Goal: Check status: Check status

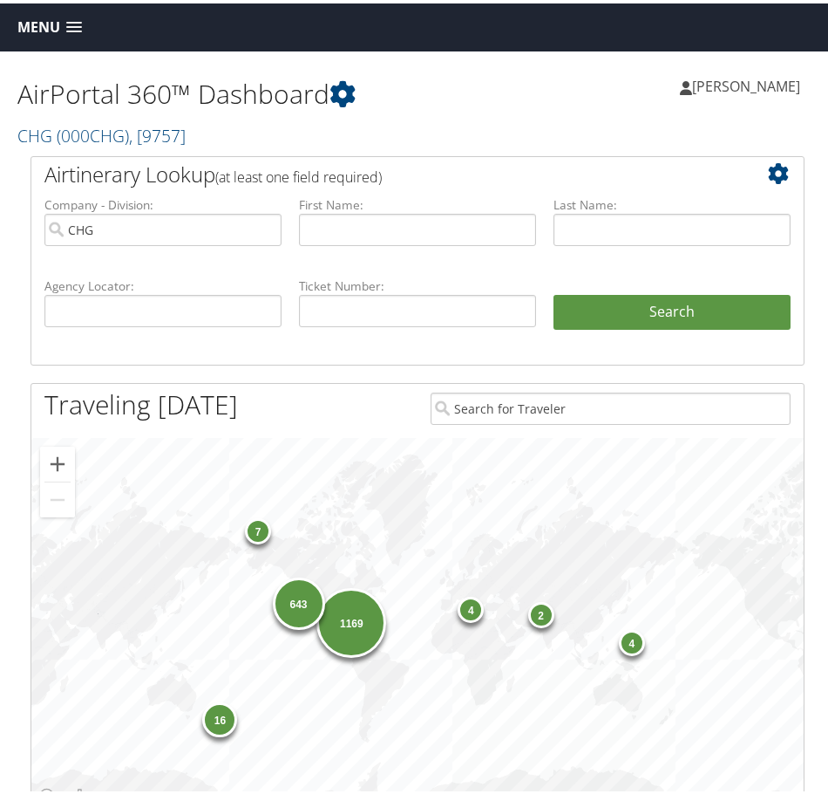
click at [412, 124] on h2 "CHG ( 000CHG ) , [ 9757 ]" at bounding box center [217, 131] width 400 height 30
click at [426, 139] on div "AirPortal 360™ Dashboard CHG ( 000CHG ) , [ 9757 ] CHG CHG, [9757] Tanya Wesley…" at bounding box center [417, 100] width 835 height 105
click at [85, 17] on link "Menu" at bounding box center [50, 24] width 82 height 29
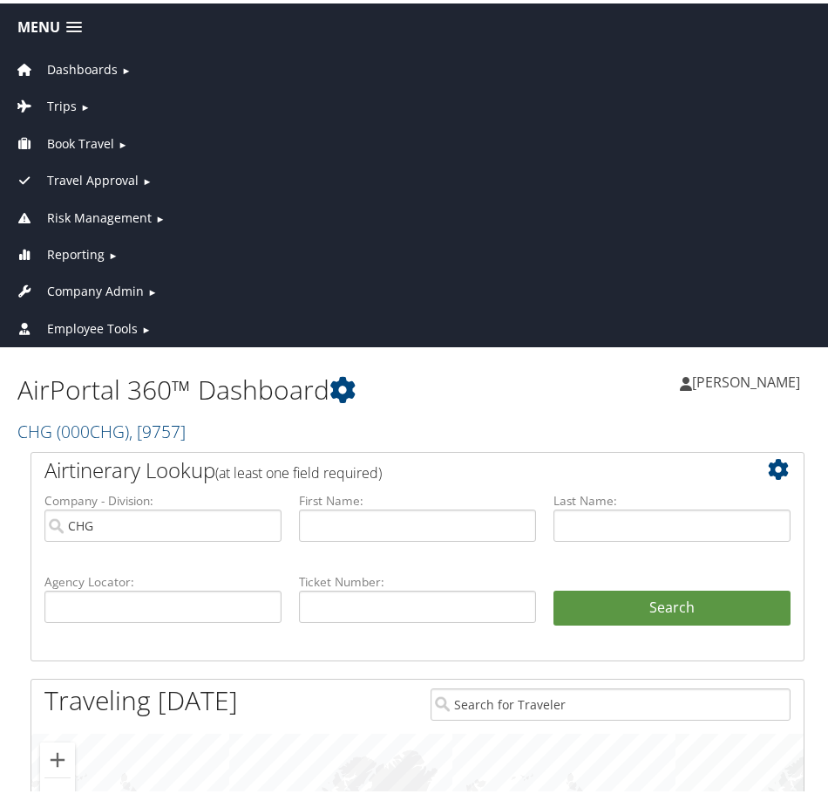
click at [130, 178] on span "Travel Approval" at bounding box center [93, 176] width 92 height 19
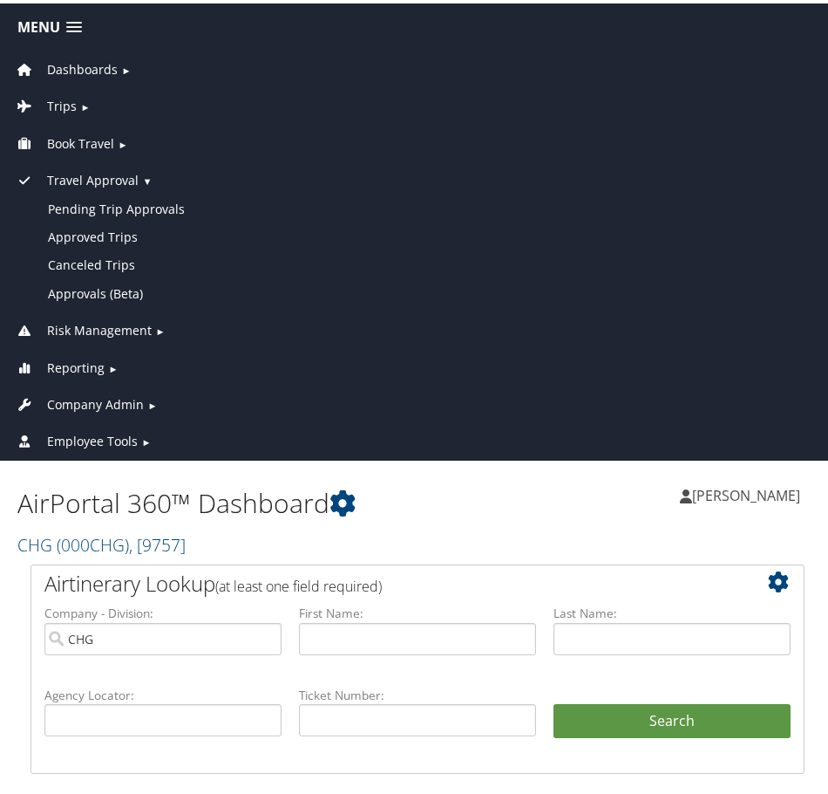
click at [130, 178] on span "Travel Approval" at bounding box center [93, 176] width 92 height 19
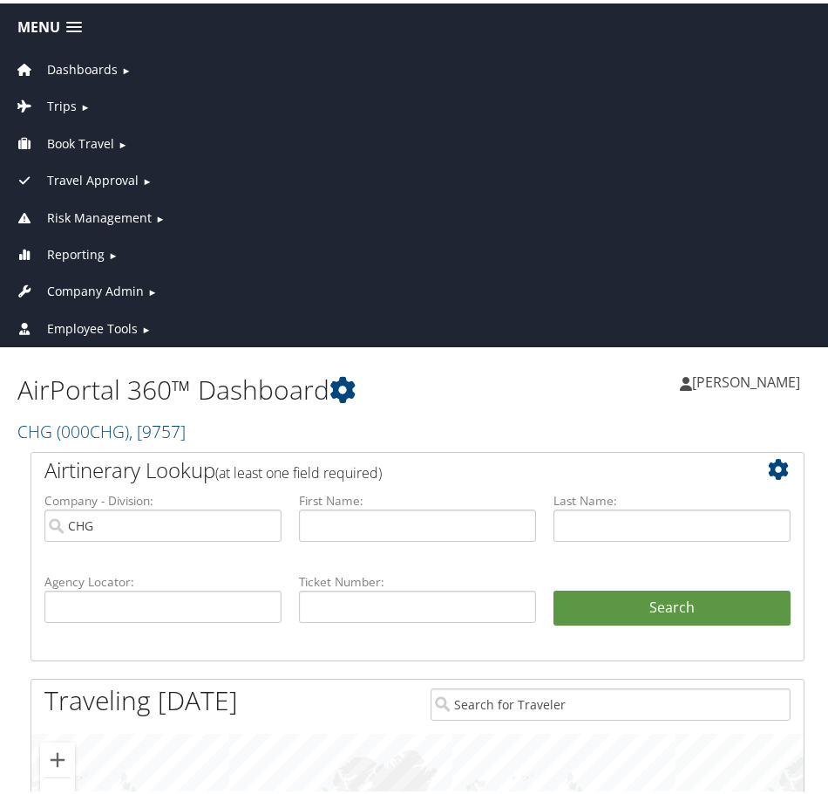
click at [129, 214] on span "Risk Management" at bounding box center [99, 214] width 105 height 19
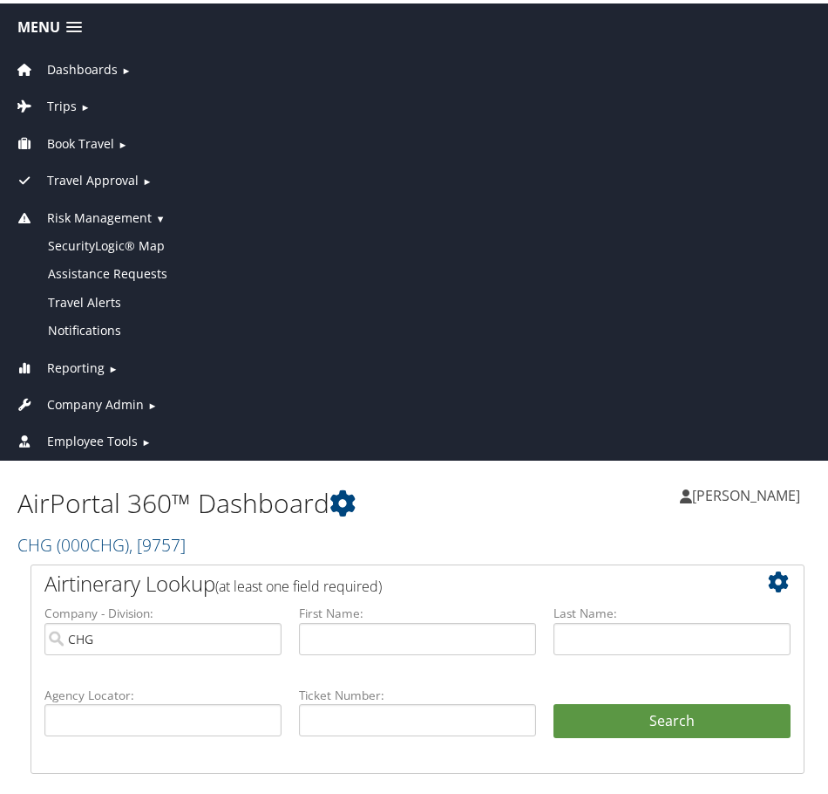
click at [126, 215] on span "Risk Management" at bounding box center [99, 214] width 105 height 19
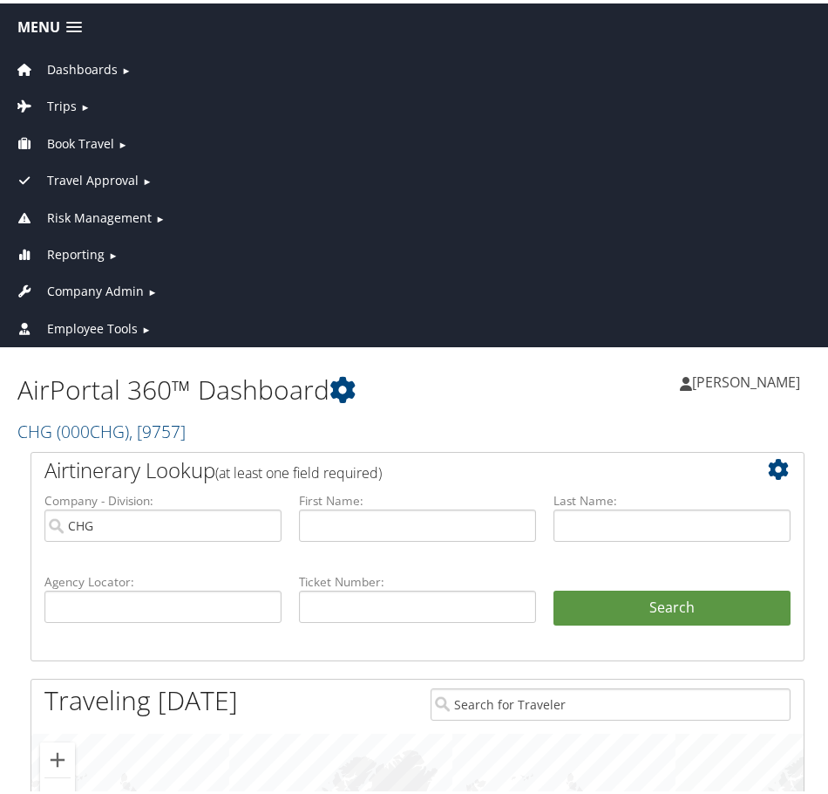
click at [99, 250] on span "Reporting" at bounding box center [76, 251] width 58 height 19
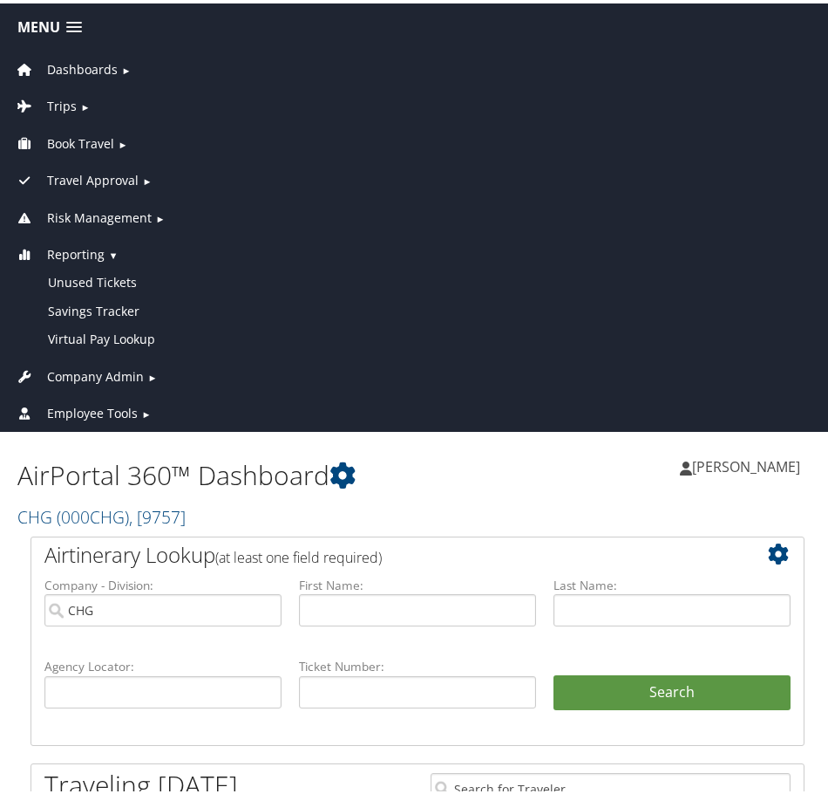
click at [103, 135] on span "Book Travel" at bounding box center [80, 140] width 67 height 19
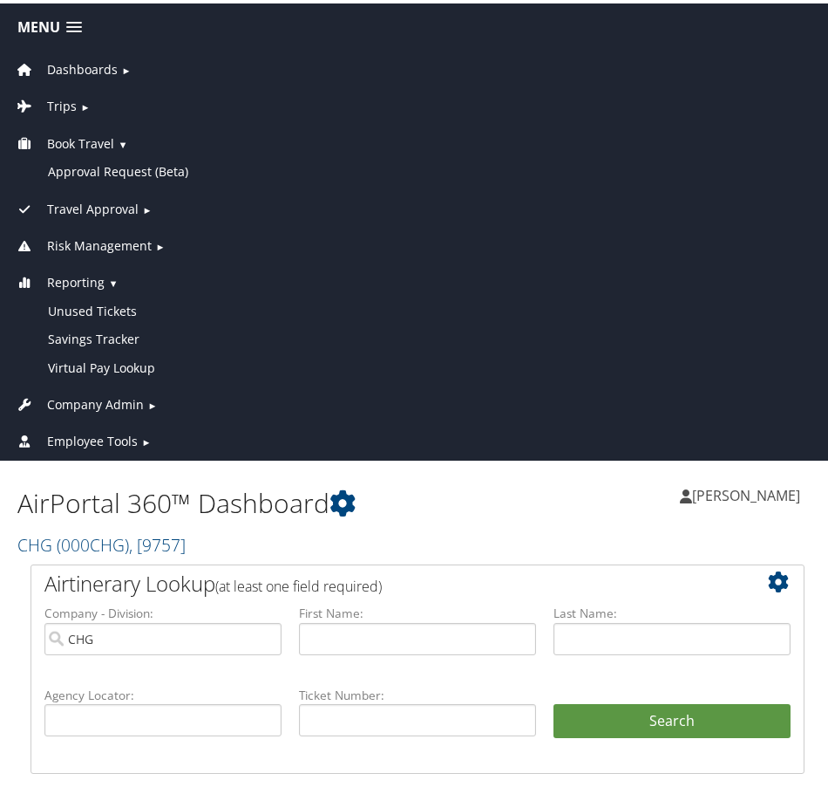
click at [103, 135] on span "Book Travel" at bounding box center [80, 140] width 67 height 19
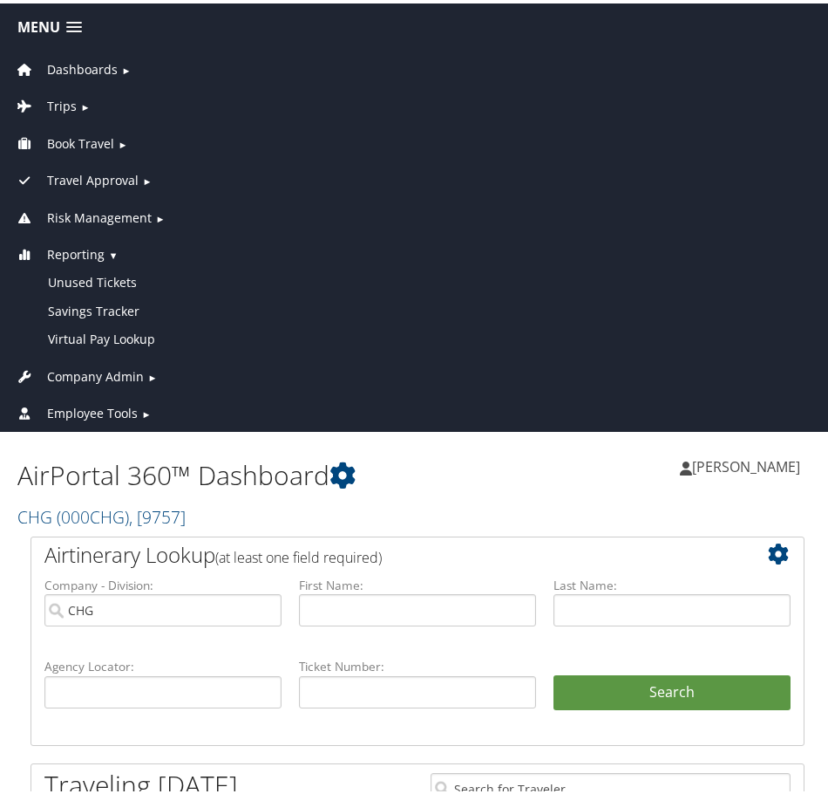
click at [72, 104] on span "Trips" at bounding box center [62, 102] width 30 height 19
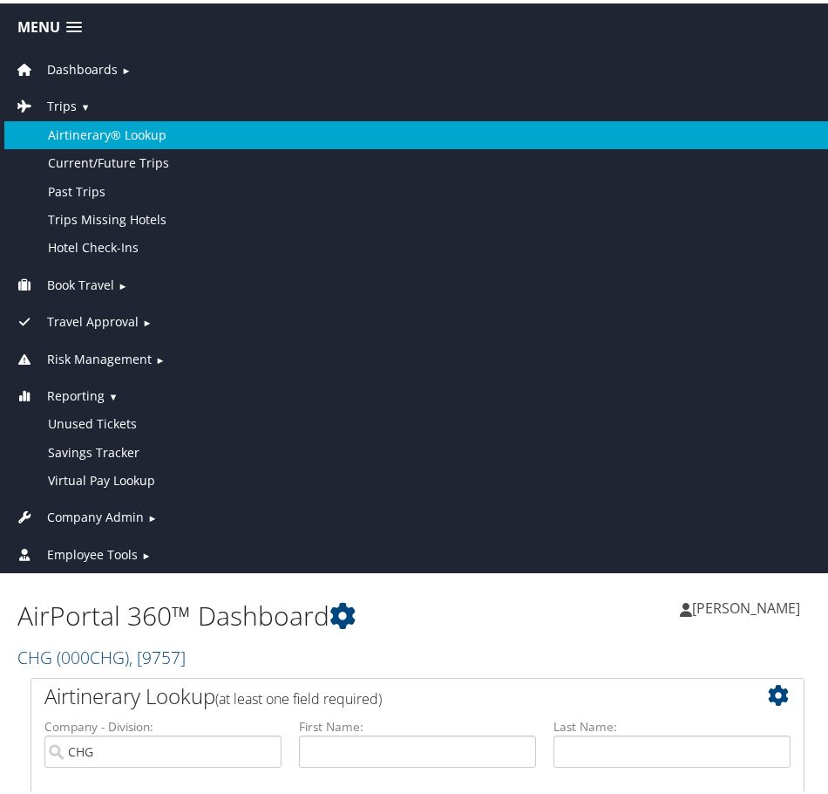
click at [108, 127] on link "Airtinerary® Lookup" at bounding box center [417, 132] width 827 height 28
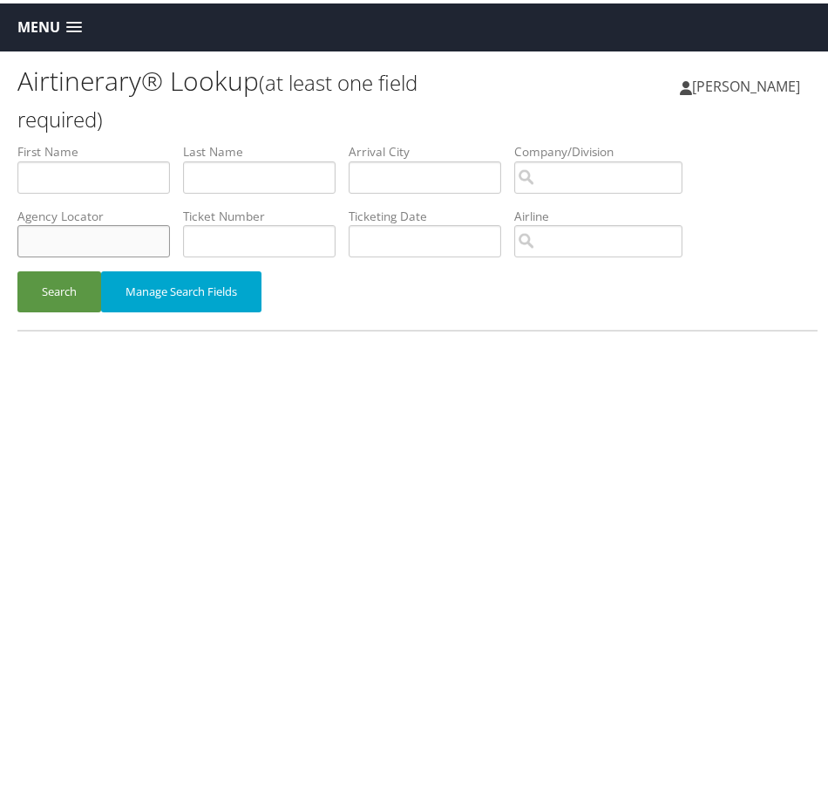
click at [124, 230] on input "text" at bounding box center [93, 237] width 153 height 32
paste input "YKCCLA"
type input "YKCCLA"
click at [57, 284] on button "Search" at bounding box center [59, 288] width 84 height 41
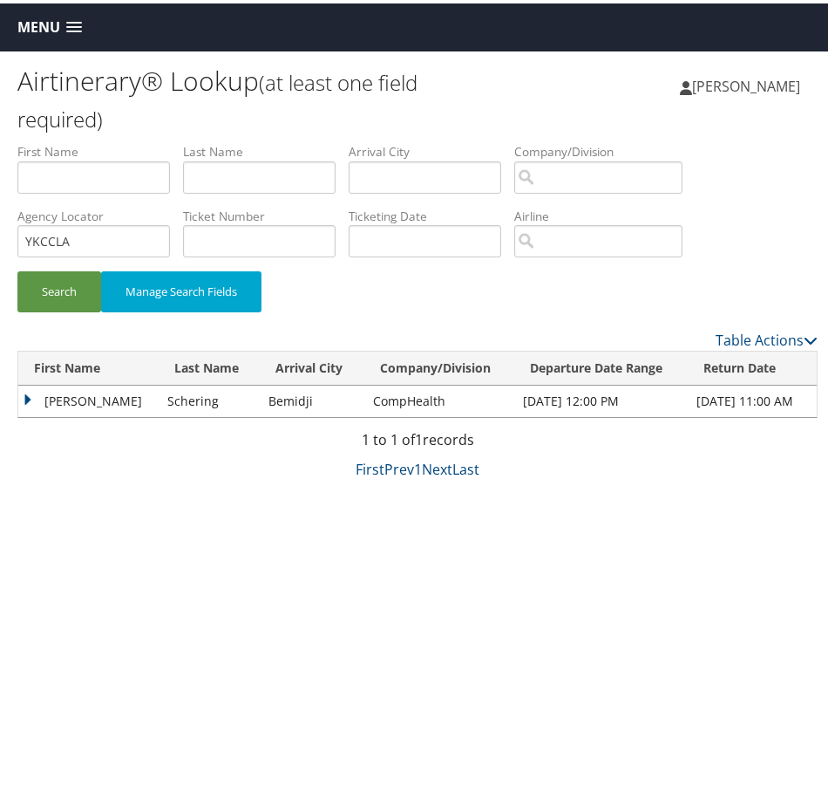
click at [30, 393] on td "[PERSON_NAME]" at bounding box center [88, 397] width 140 height 31
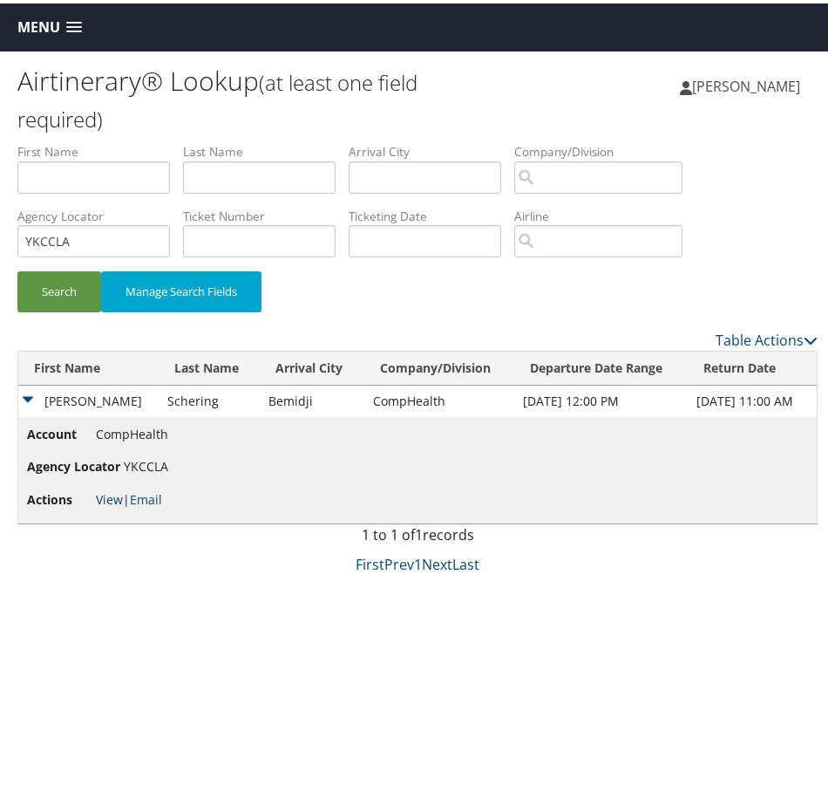
click at [105, 500] on link "View" at bounding box center [109, 495] width 27 height 17
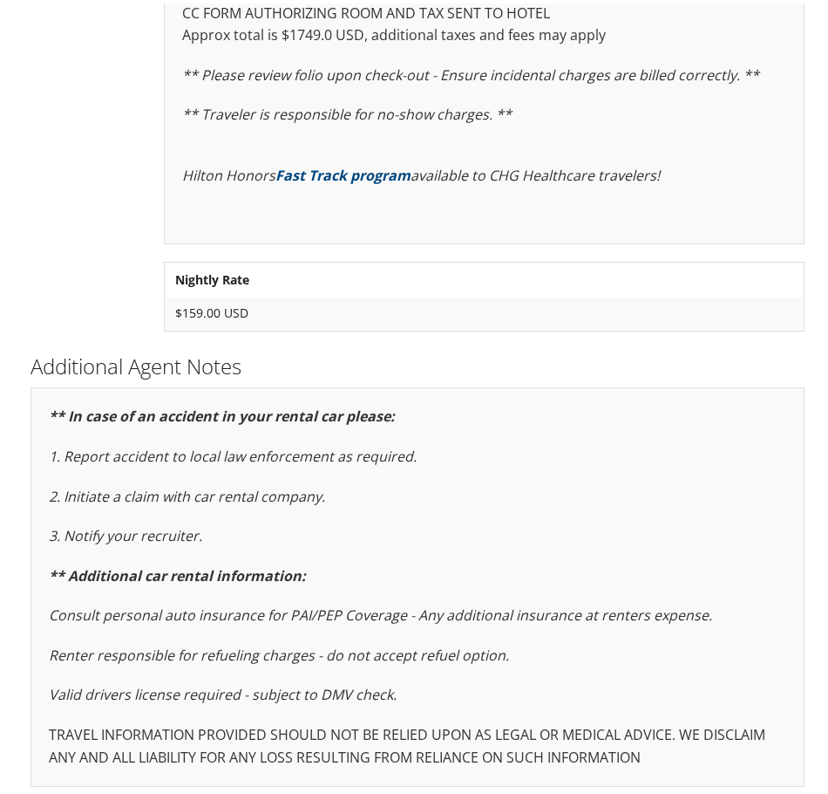
scroll to position [1512, 0]
